Goal: Information Seeking & Learning: Check status

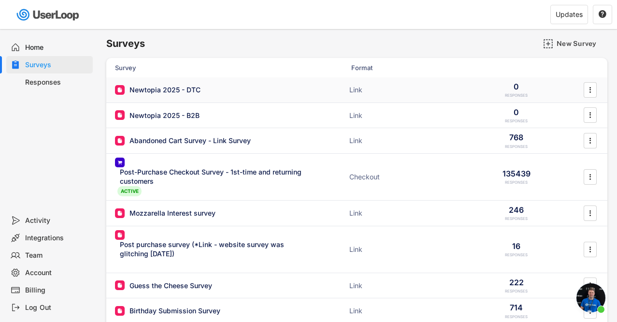
scroll to position [5991, 0]
click at [161, 88] on div "Newtopia 2025 - DTC" at bounding box center [165, 90] width 71 height 10
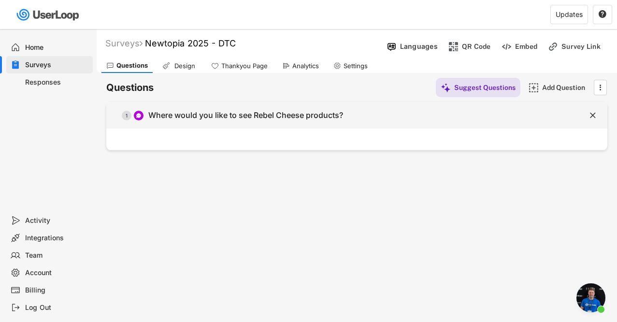
click at [158, 115] on div "Where would you like to see Rebel Cheese products?" at bounding box center [245, 115] width 195 height 10
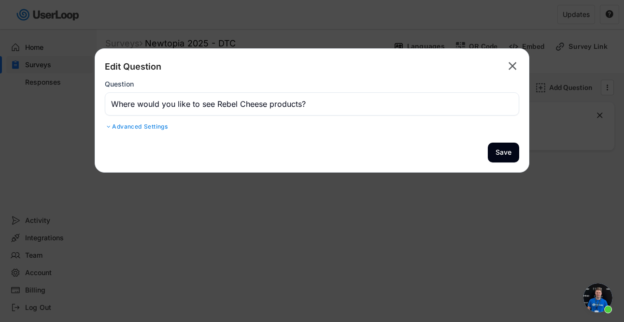
click at [145, 127] on div "Advanced Settings" at bounding box center [312, 127] width 415 height 8
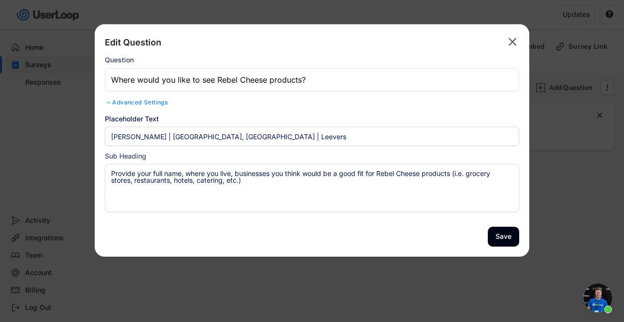
click at [512, 44] on text "" at bounding box center [513, 42] width 8 height 14
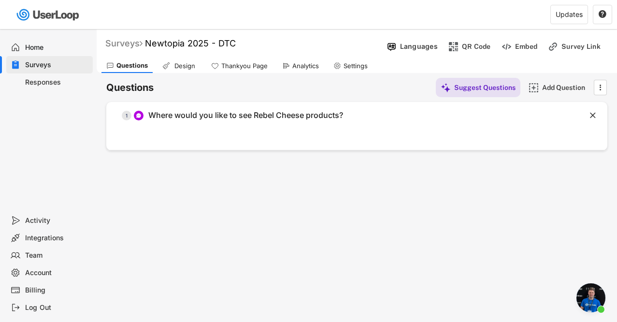
click at [121, 44] on div "Surveys" at bounding box center [123, 43] width 37 height 11
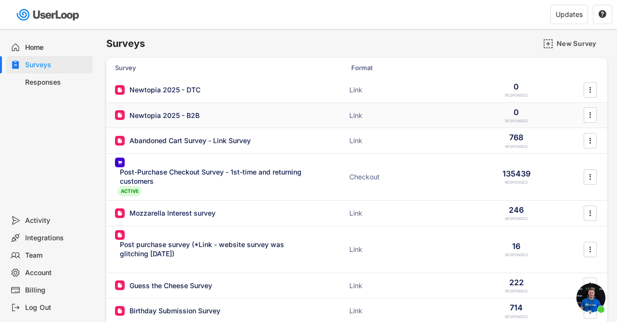
click at [167, 115] on div "Newtopia 2025 - B2B" at bounding box center [165, 116] width 70 height 10
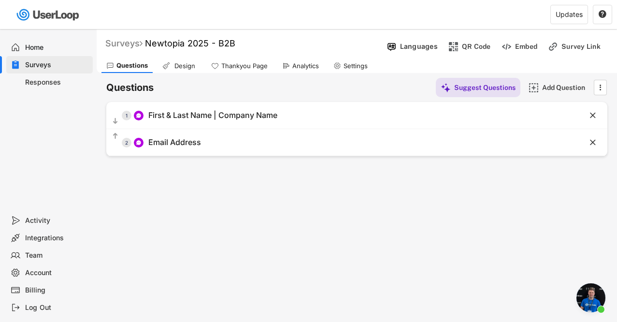
click at [123, 41] on div "Surveys" at bounding box center [123, 43] width 37 height 11
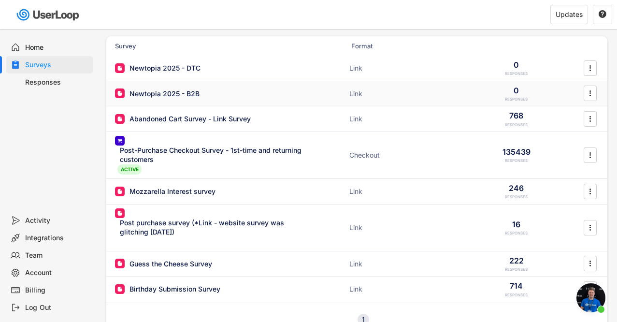
scroll to position [30, 0]
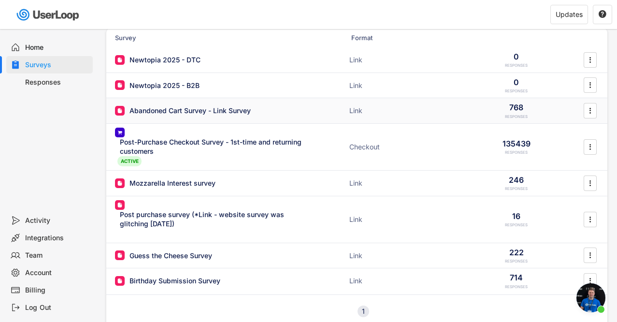
click at [187, 111] on div "Abandoned Cart Survey - Link Survey" at bounding box center [190, 111] width 121 height 10
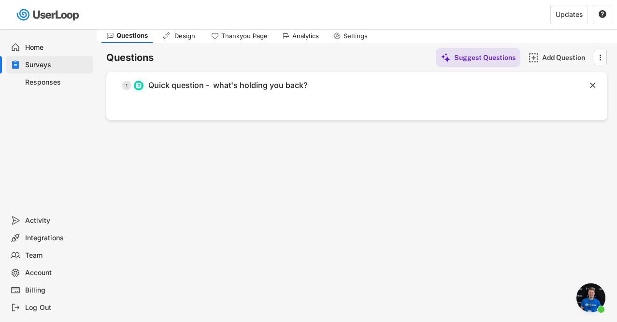
click at [297, 40] on div "Analytics" at bounding box center [300, 36] width 46 height 14
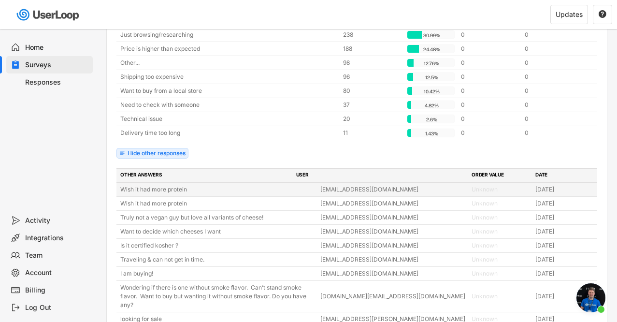
scroll to position [167, 0]
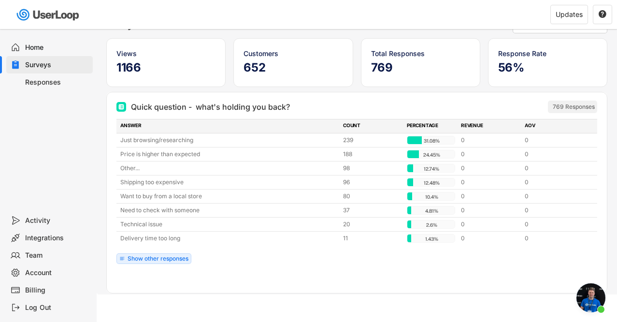
scroll to position [63, 0]
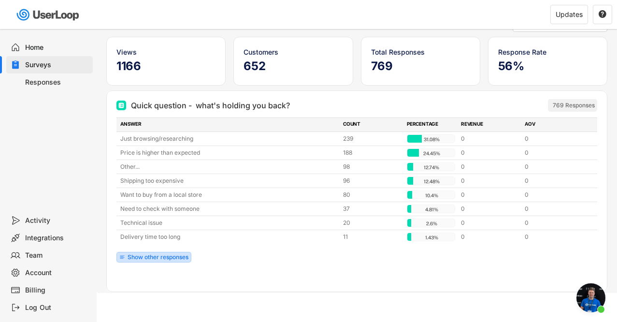
click at [139, 256] on div "Show other responses" at bounding box center [158, 257] width 61 height 6
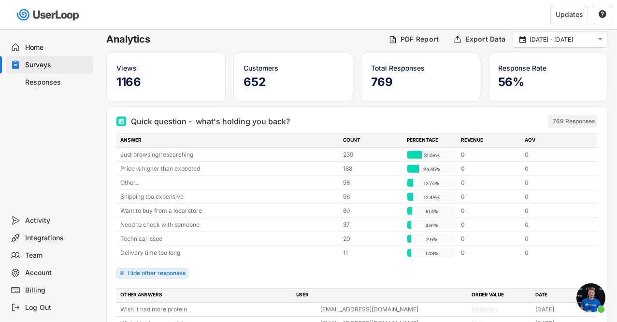
scroll to position [0, 0]
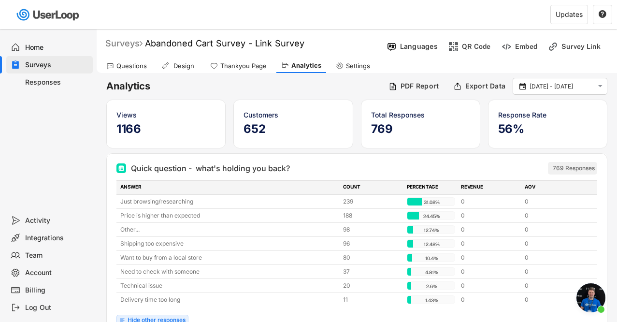
click at [130, 39] on div "Surveys" at bounding box center [123, 43] width 37 height 11
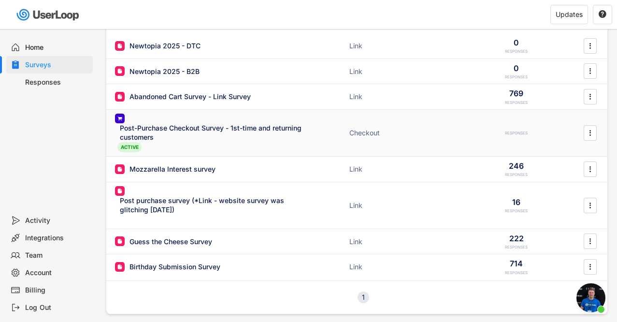
scroll to position [51, 0]
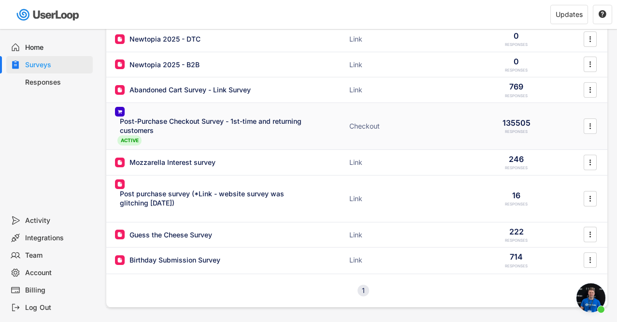
click at [184, 120] on div "Post-Purchase Checkout Survey - 1st-time and returning customers" at bounding box center [214, 125] width 188 height 19
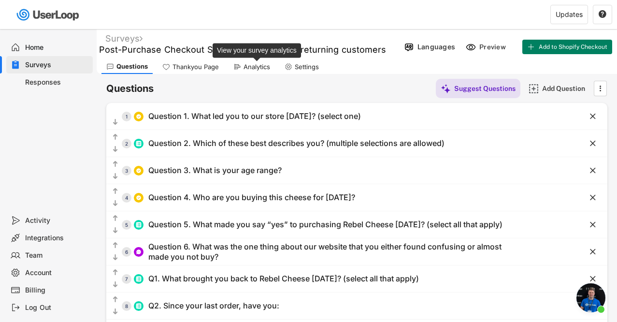
click at [255, 70] on div "Analytics" at bounding box center [257, 67] width 27 height 8
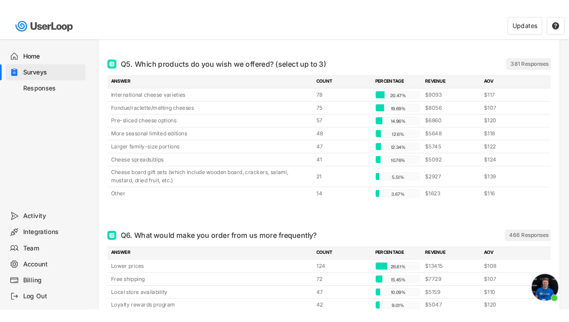
scroll to position [3140, 0]
